Goal: Find specific page/section: Find specific page/section

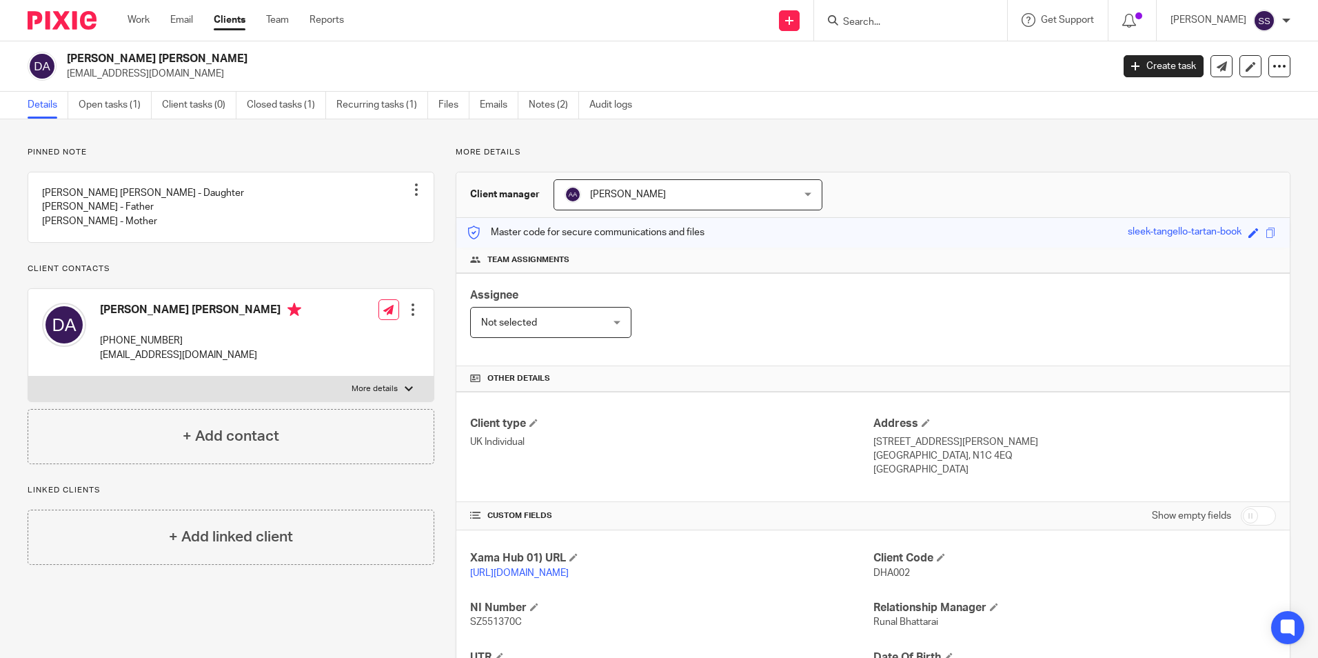
click at [864, 19] on input "Search" at bounding box center [904, 23] width 124 height 12
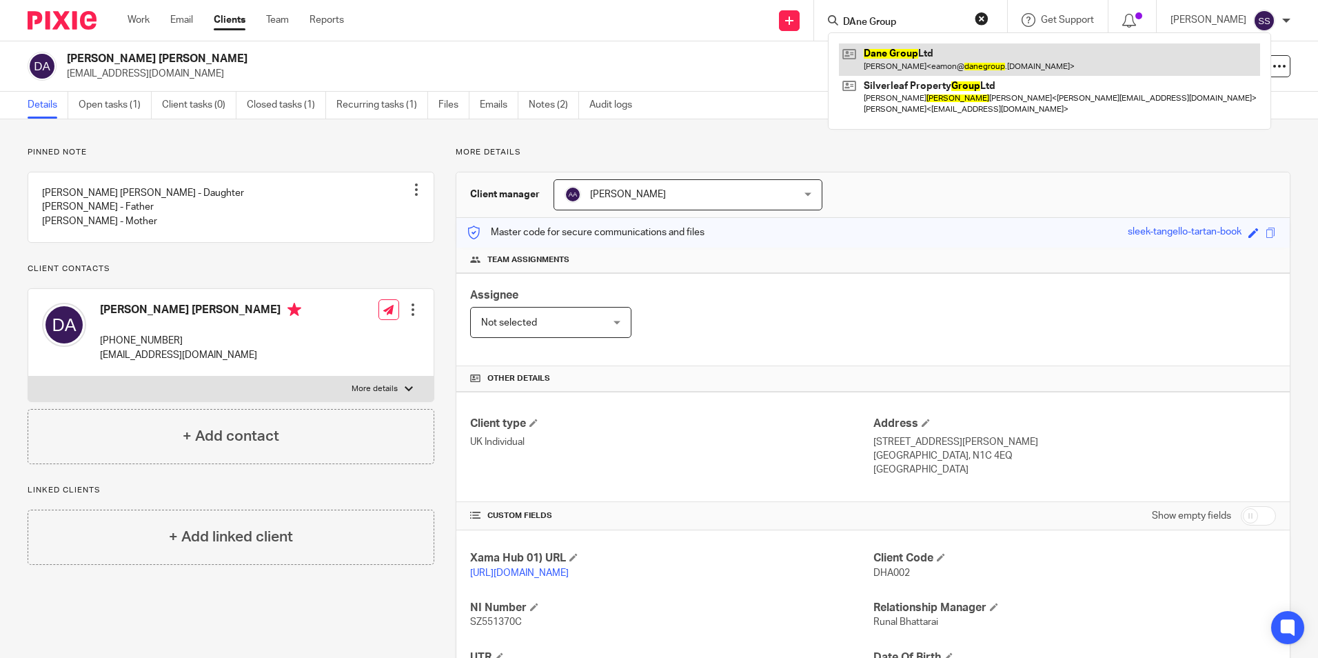
type input "DAne Group"
click at [881, 72] on link at bounding box center [1049, 59] width 421 height 32
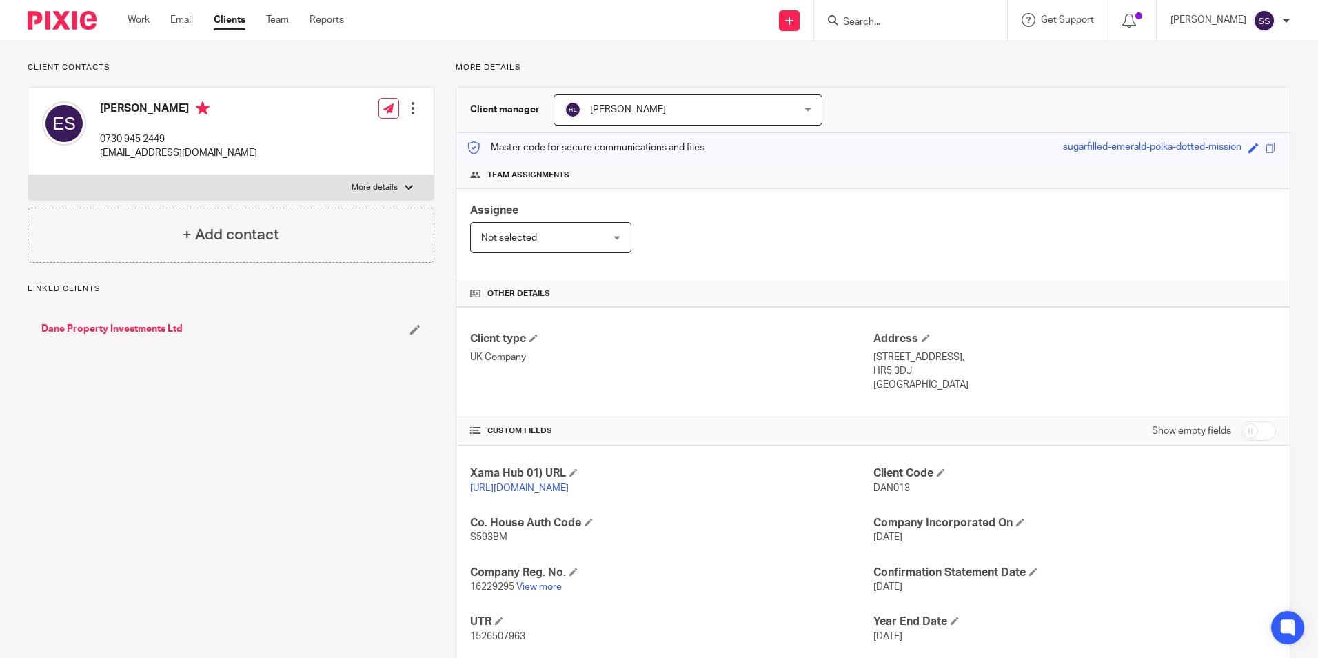
scroll to position [183, 0]
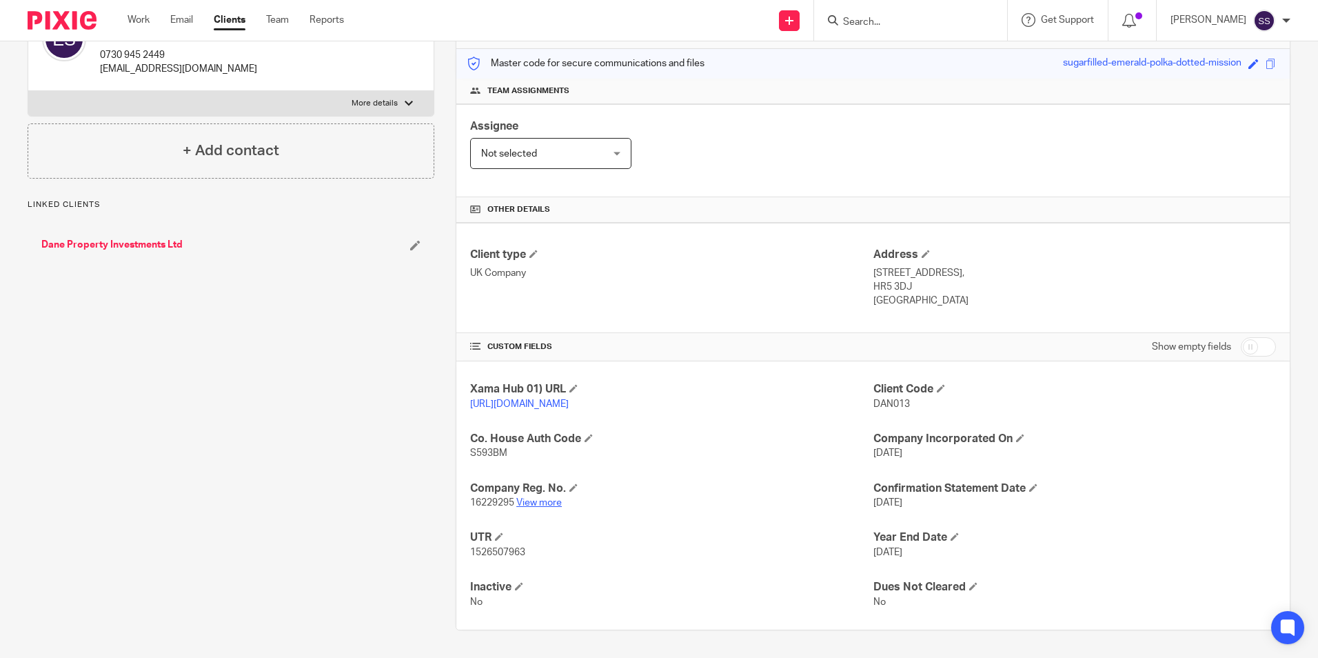
click at [535, 502] on link "View more" at bounding box center [538, 503] width 45 height 10
